Goal: Navigation & Orientation: Find specific page/section

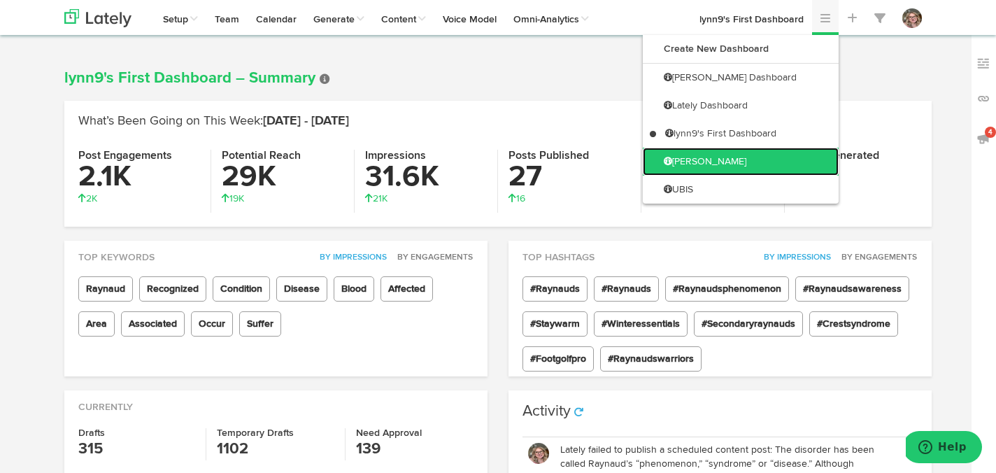
click at [768, 158] on link "[PERSON_NAME]" at bounding box center [741, 162] width 196 height 28
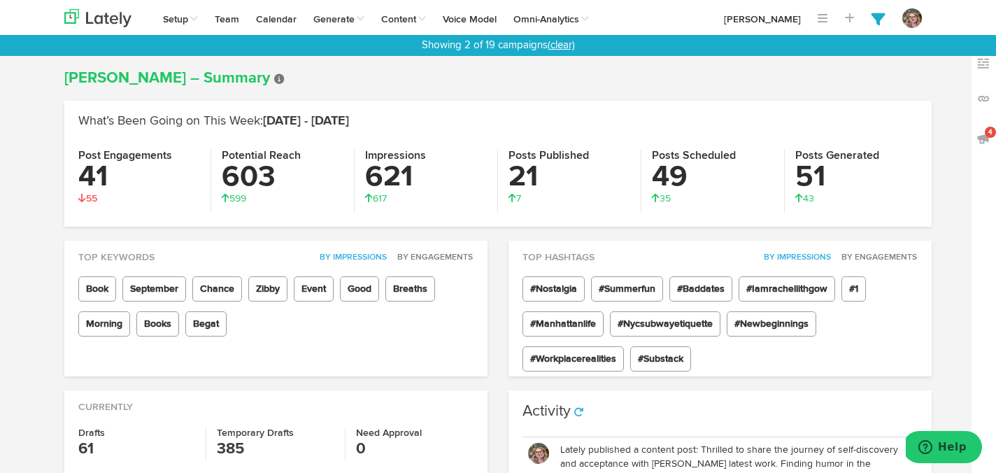
click at [569, 46] on link "(clear)" at bounding box center [561, 45] width 27 height 10
